Goal: Task Accomplishment & Management: Complete application form

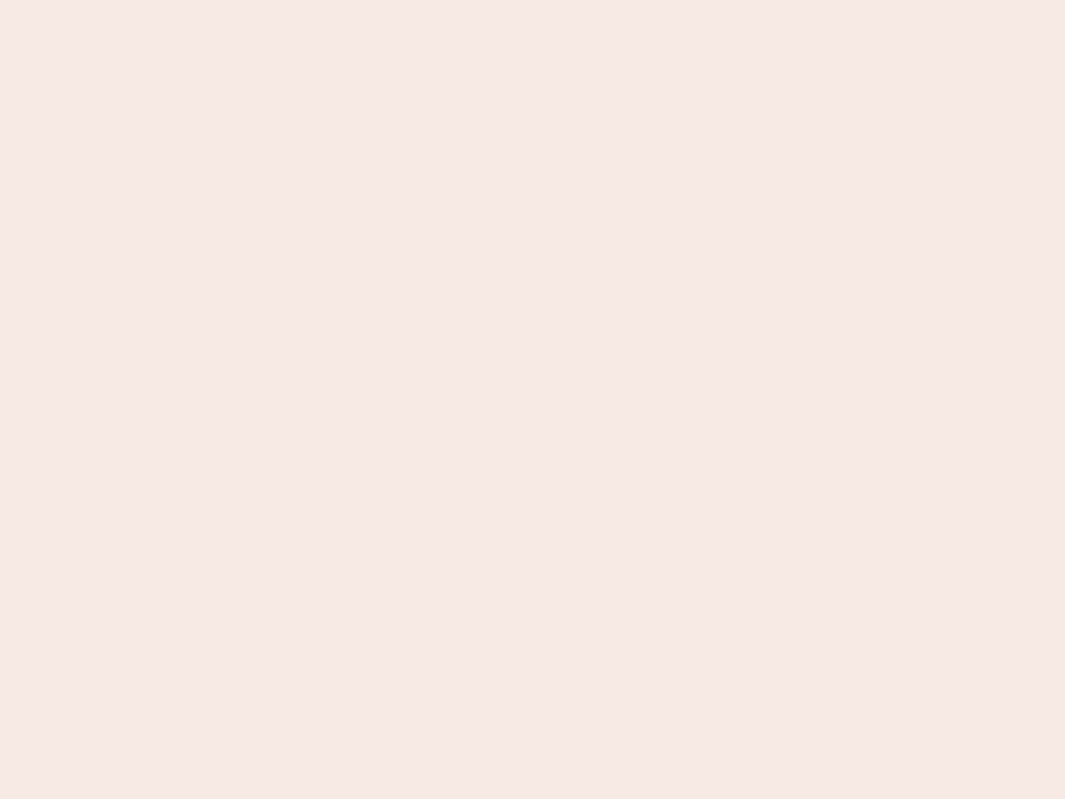
click at [533, 399] on nb-app "Almost there Thank you for registering for Newbook. Your account is under revie…" at bounding box center [532, 399] width 1065 height 799
click at [533, 0] on nb-app "Almost there Thank you for registering for Newbook. Your account is under revie…" at bounding box center [532, 399] width 1065 height 799
click at [569, 0] on nb-app "Almost there Thank you for registering for Newbook. Your account is under revie…" at bounding box center [532, 399] width 1065 height 799
click at [533, 399] on nb-app "Almost there Thank you for registering for Newbook. Your account is under revie…" at bounding box center [532, 399] width 1065 height 799
click at [533, 0] on nb-app "Almost there Thank you for registering for Newbook. Your account is under revie…" at bounding box center [532, 399] width 1065 height 799
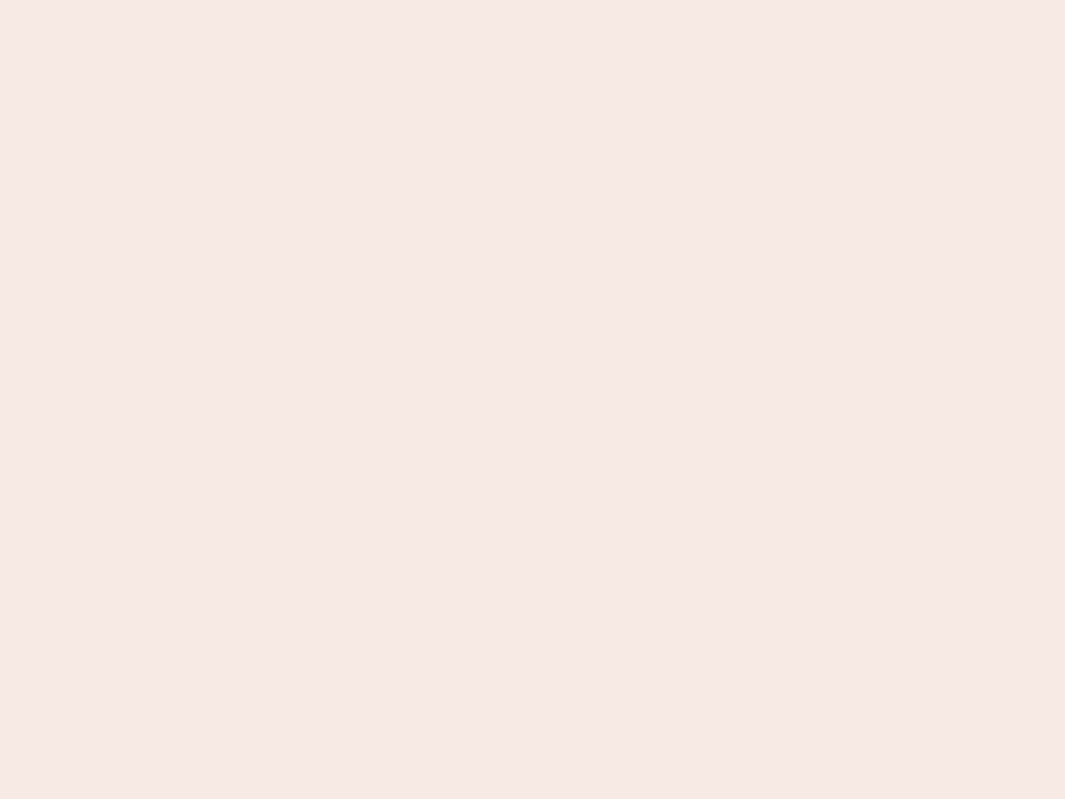
click at [372, 0] on nb-app "Almost there Thank you for registering for Newbook. Your account is under revie…" at bounding box center [532, 399] width 1065 height 799
click at [533, 399] on nb-app "Almost there Thank you for registering for Newbook. Your account is under revie…" at bounding box center [532, 399] width 1065 height 799
click at [533, 0] on nb-app "Almost there Thank you for registering for Newbook. Your account is under revie…" at bounding box center [532, 399] width 1065 height 799
click at [372, 0] on nb-app "Almost there Thank you for registering for Newbook. Your account is under revie…" at bounding box center [532, 399] width 1065 height 799
click at [533, 399] on nb-app "Almost there Thank you for registering for Newbook. Your account is under revie…" at bounding box center [532, 399] width 1065 height 799
